Goal: Task Accomplishment & Management: Use online tool/utility

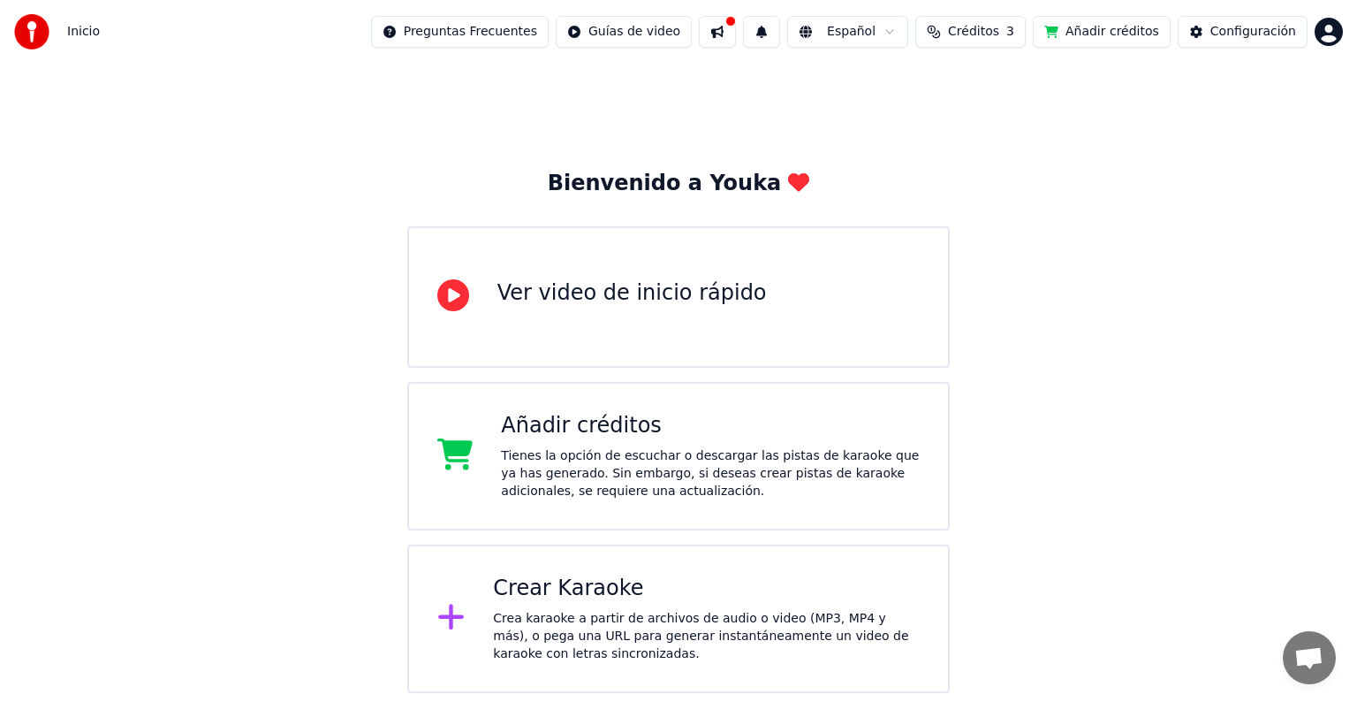
click at [621, 611] on div "Crea karaoke a partir de archivos de audio o video (MP3, MP4 y más), o pega una…" at bounding box center [706, 636] width 427 height 53
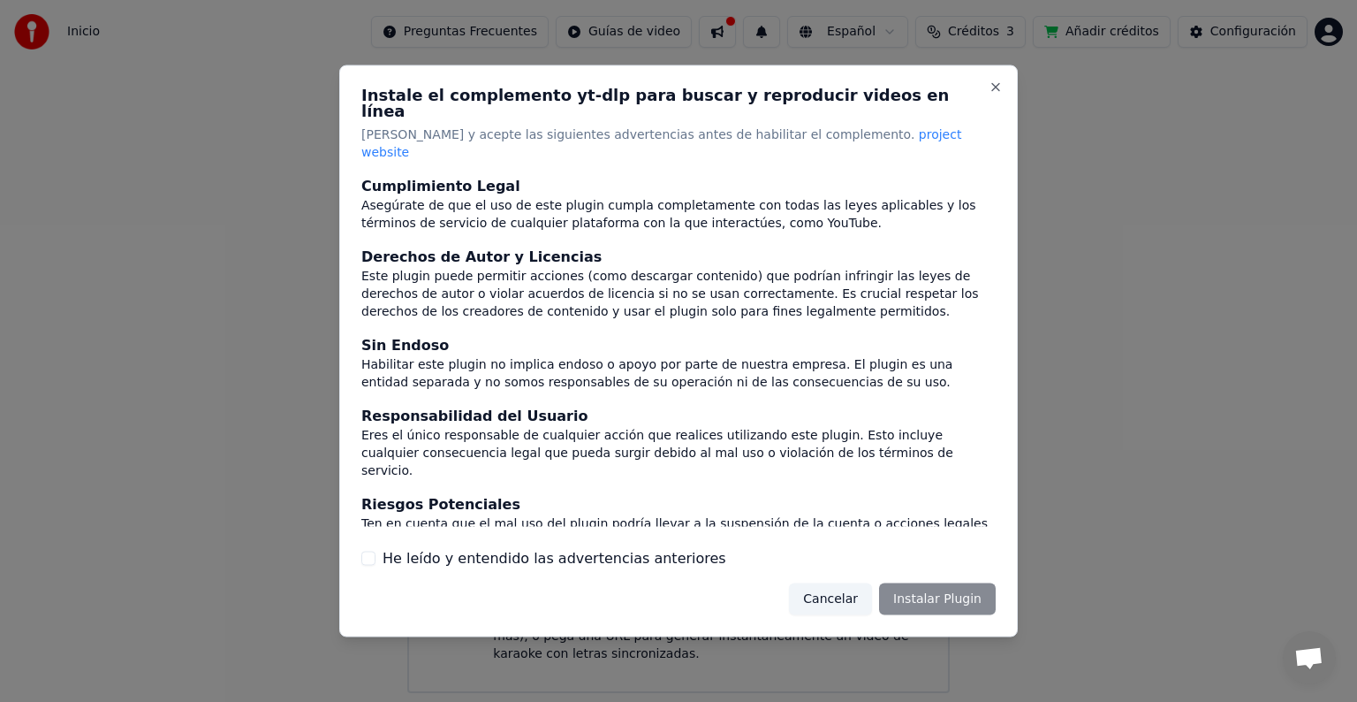
click at [952, 583] on div "Cancelar Instalar Plugin" at bounding box center [892, 598] width 207 height 32
click at [374, 550] on button "He leído y entendido las advertencias anteriores" at bounding box center [368, 557] width 14 height 14
click at [970, 582] on button "Instalar Plugin" at bounding box center [937, 598] width 117 height 32
click at [131, 176] on div at bounding box center [678, 351] width 1357 height 702
click at [996, 95] on button "Close" at bounding box center [996, 87] width 14 height 14
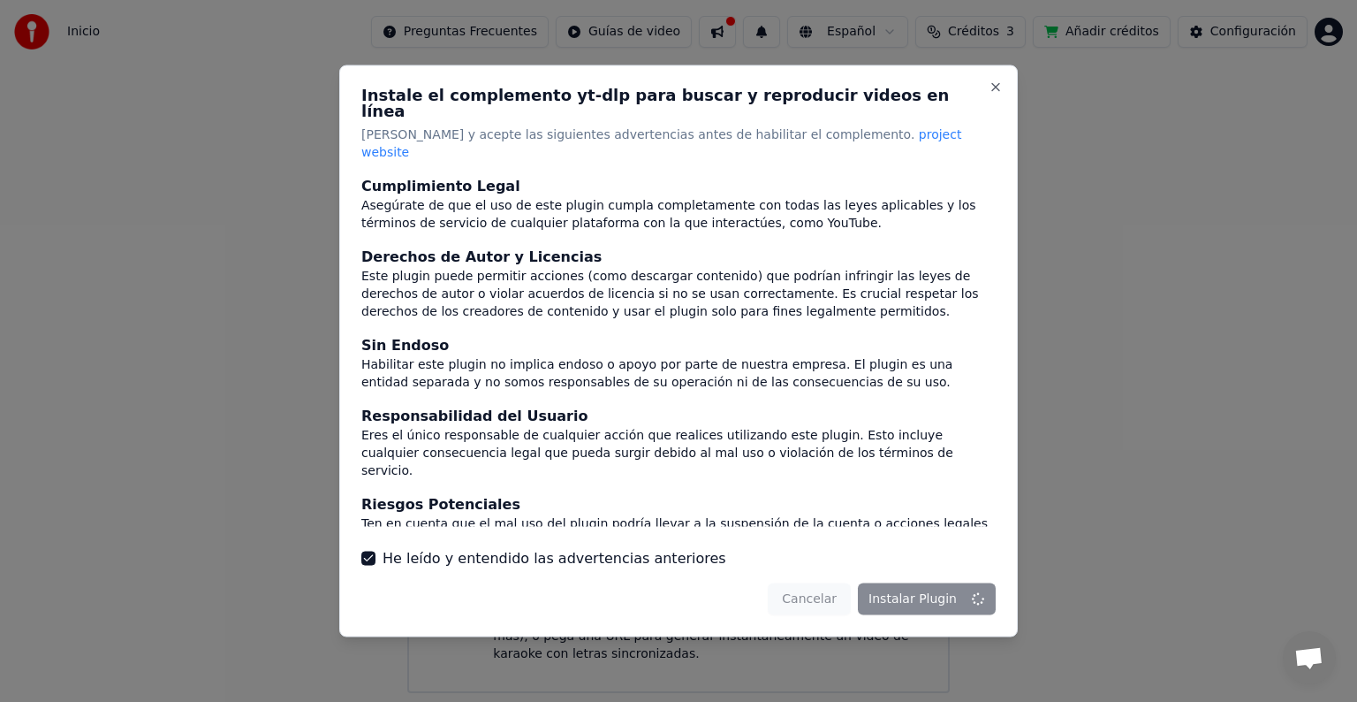
click at [816, 587] on div "Cancelar Instalar Plugin" at bounding box center [882, 598] width 228 height 32
click at [820, 583] on div "Cancelar Instalar Plugin" at bounding box center [882, 598] width 228 height 32
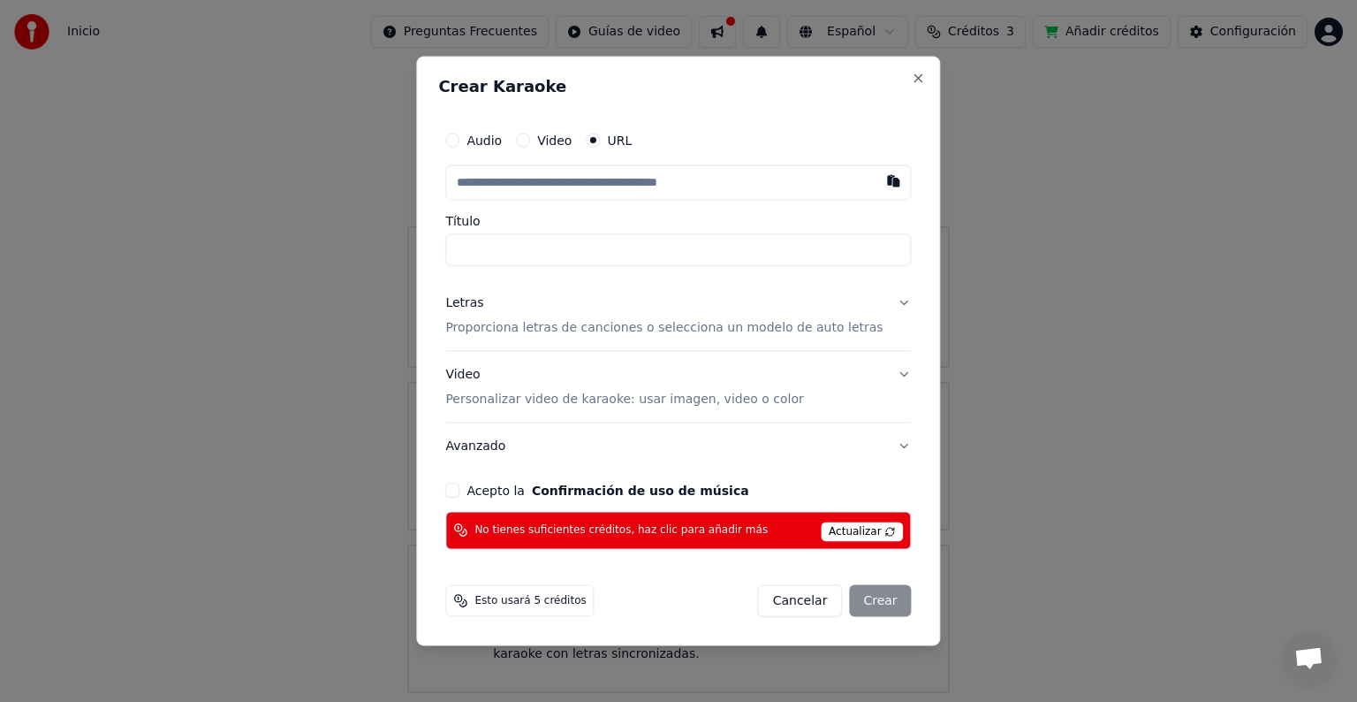
click at [854, 537] on span "Actualizar" at bounding box center [862, 530] width 83 height 19
click at [459, 494] on button "Acepto la Confirmación de uso de música" at bounding box center [452, 489] width 14 height 14
click at [854, 528] on span "Actualizar" at bounding box center [862, 530] width 83 height 19
click at [848, 535] on span "Actualizar" at bounding box center [862, 530] width 83 height 19
click at [855, 601] on div "Cancelar Crear" at bounding box center [835, 600] width 154 height 32
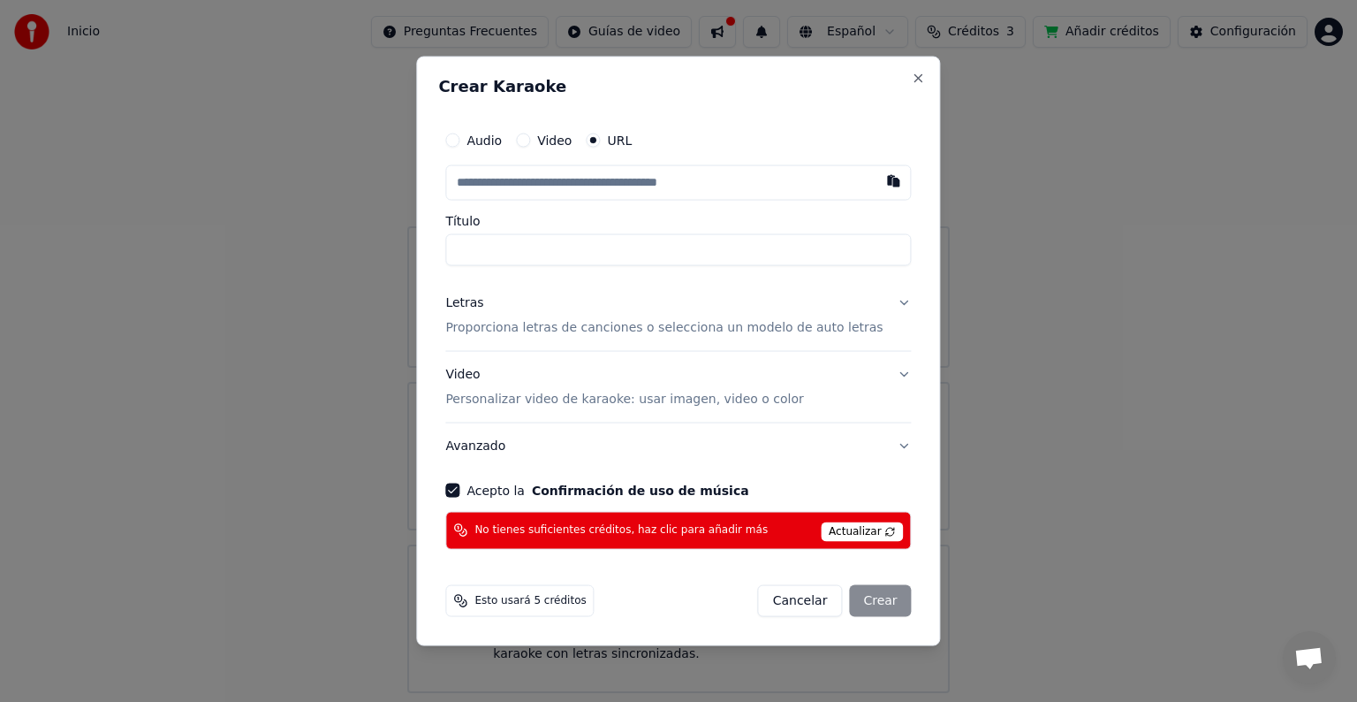
click at [837, 535] on span "Actualizar" at bounding box center [862, 530] width 83 height 19
click at [590, 537] on div "No tienes suficientes créditos, haz clic para añadir más Actualizar" at bounding box center [678, 530] width 466 height 38
click at [867, 601] on div "Cancelar Crear" at bounding box center [835, 600] width 154 height 32
click at [514, 179] on input "text" at bounding box center [678, 182] width 466 height 35
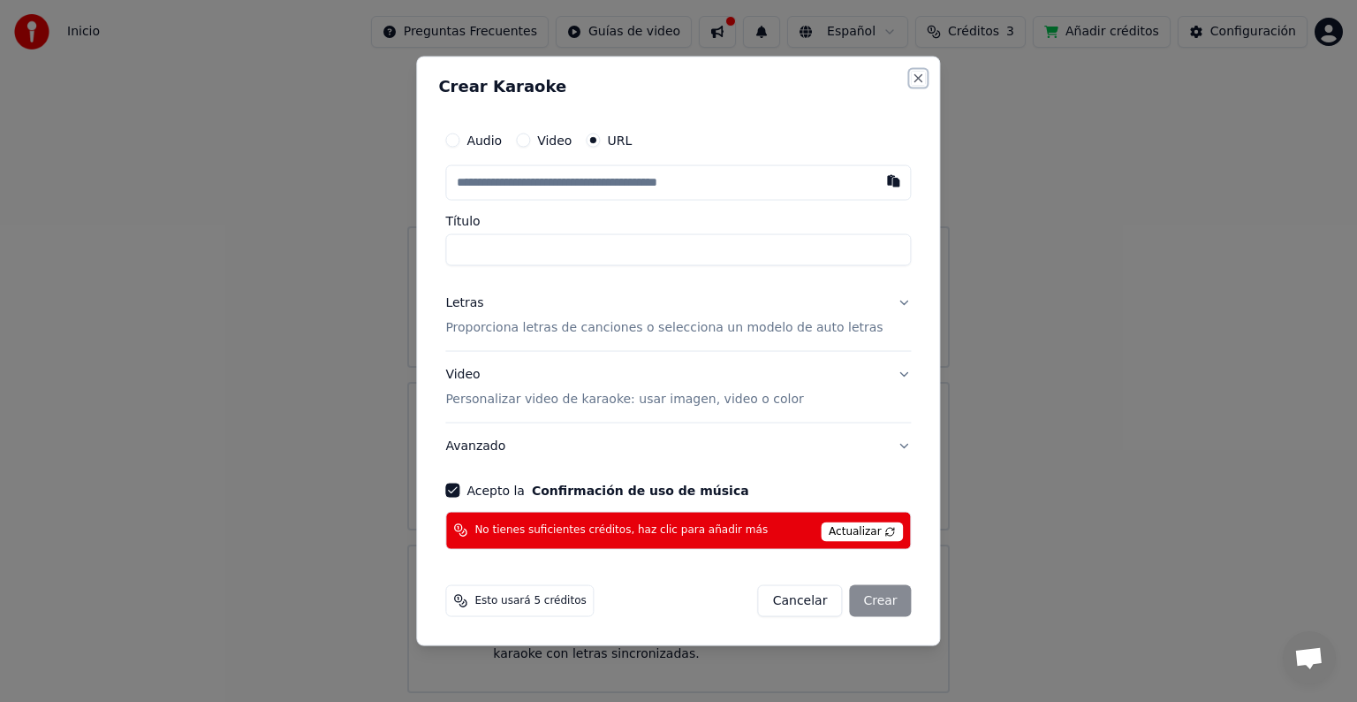
click at [912, 77] on button "Close" at bounding box center [919, 79] width 14 height 14
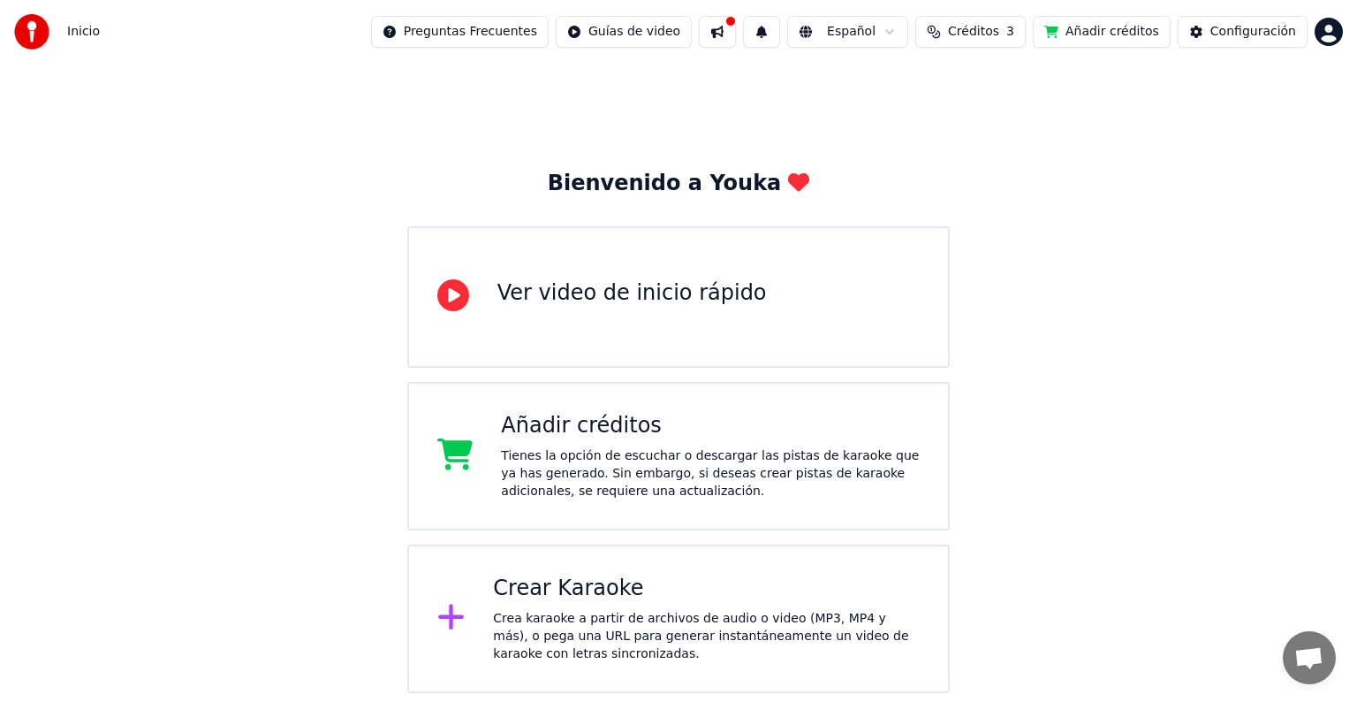
click at [594, 451] on div "Tienes la opción de escuchar o descargar las pistas de karaoke que ya has gener…" at bounding box center [710, 473] width 419 height 53
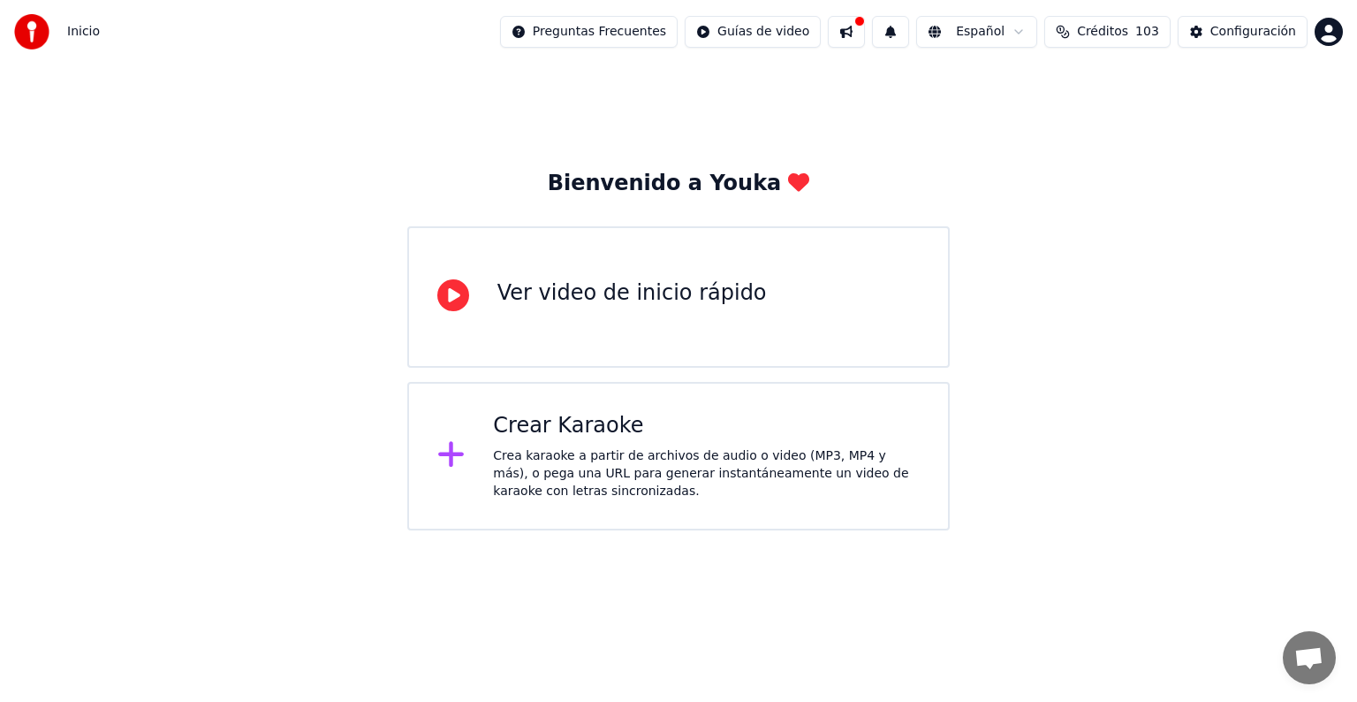
click at [571, 307] on div "Ver video de inicio rápido" at bounding box center [631, 296] width 269 height 35
